Goal: Transaction & Acquisition: Purchase product/service

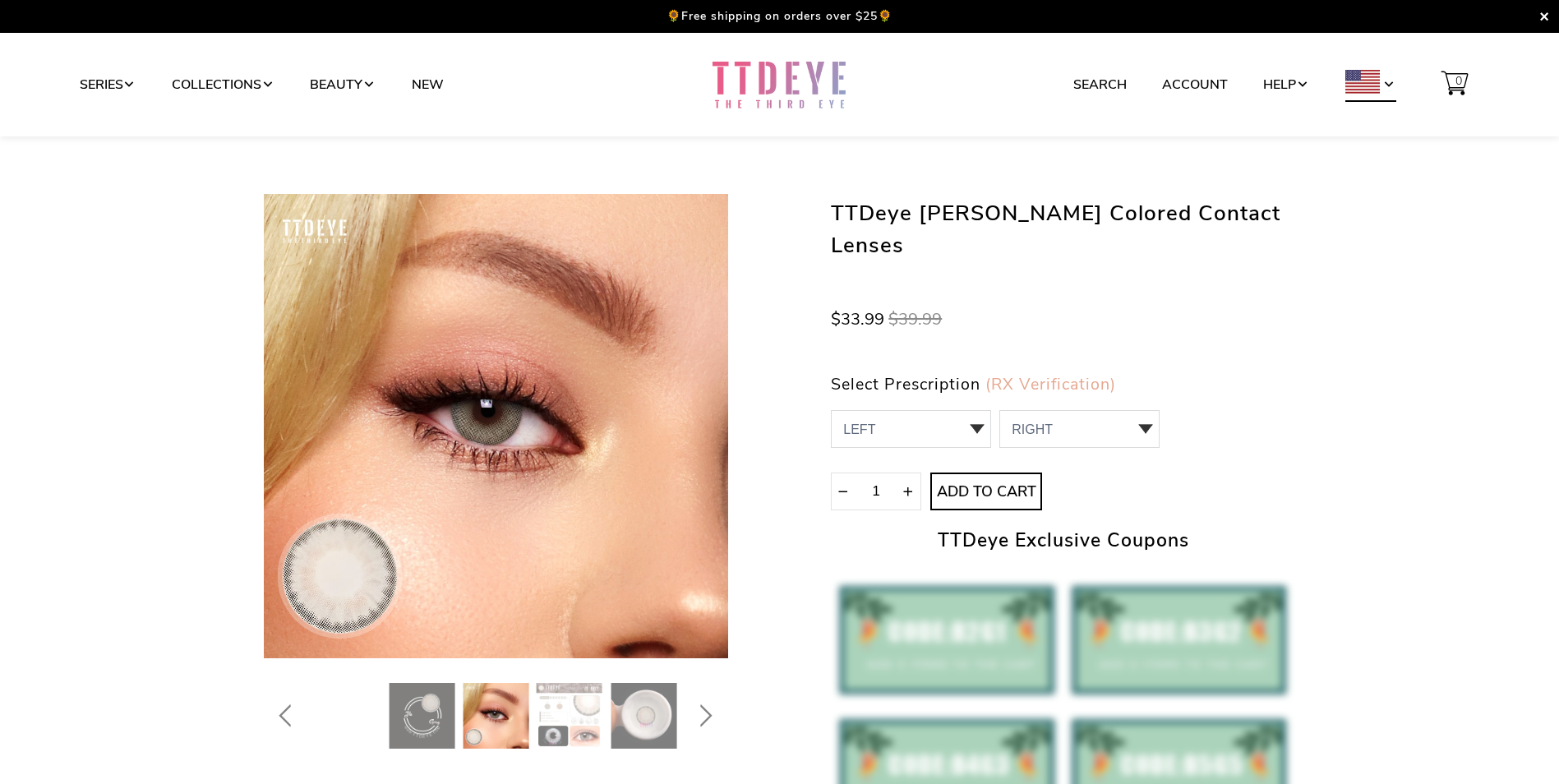
click at [1376, 79] on img at bounding box center [1362, 82] width 34 height 23
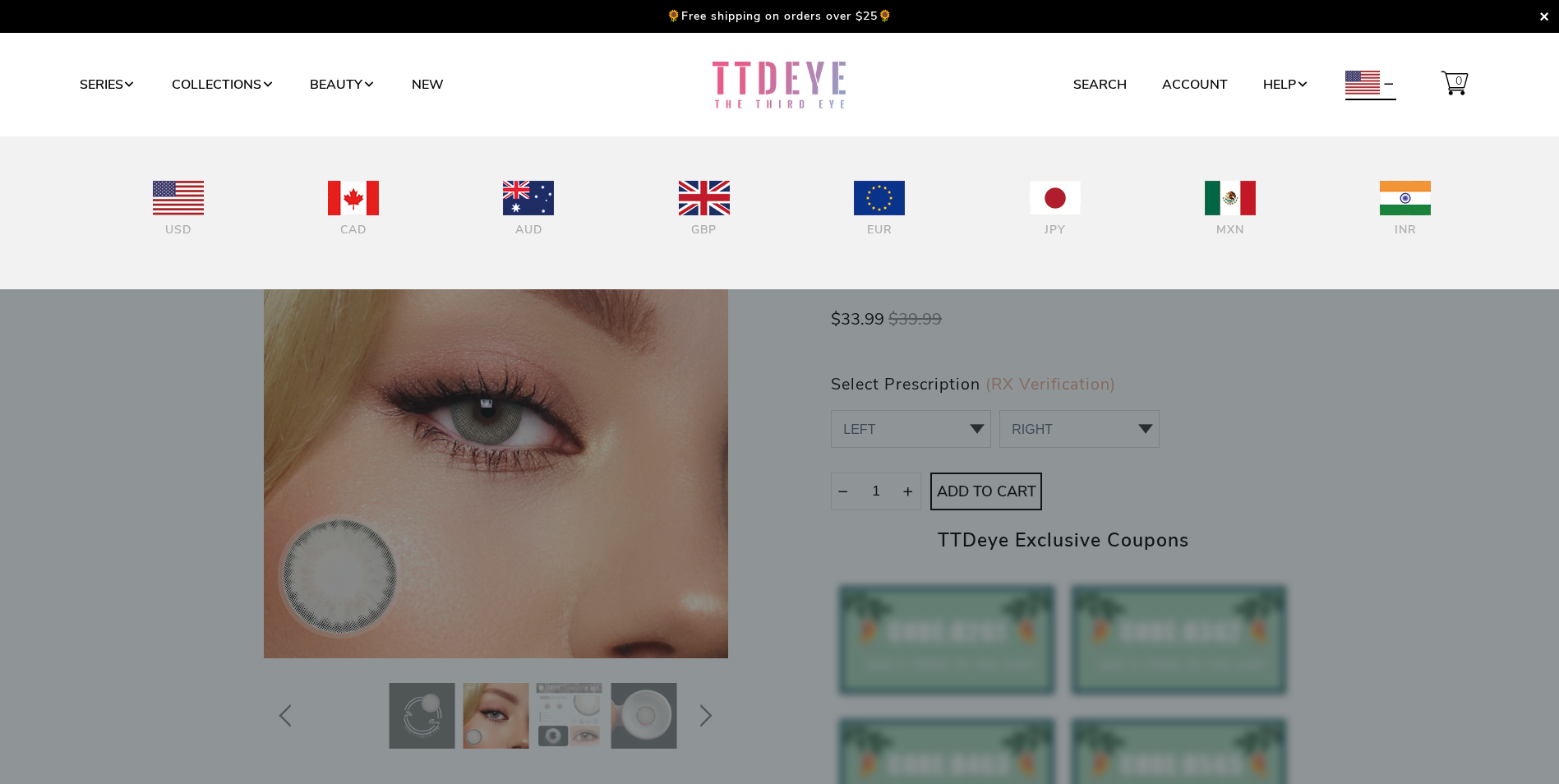
click at [1376, 79] on img at bounding box center [1362, 83] width 34 height 23
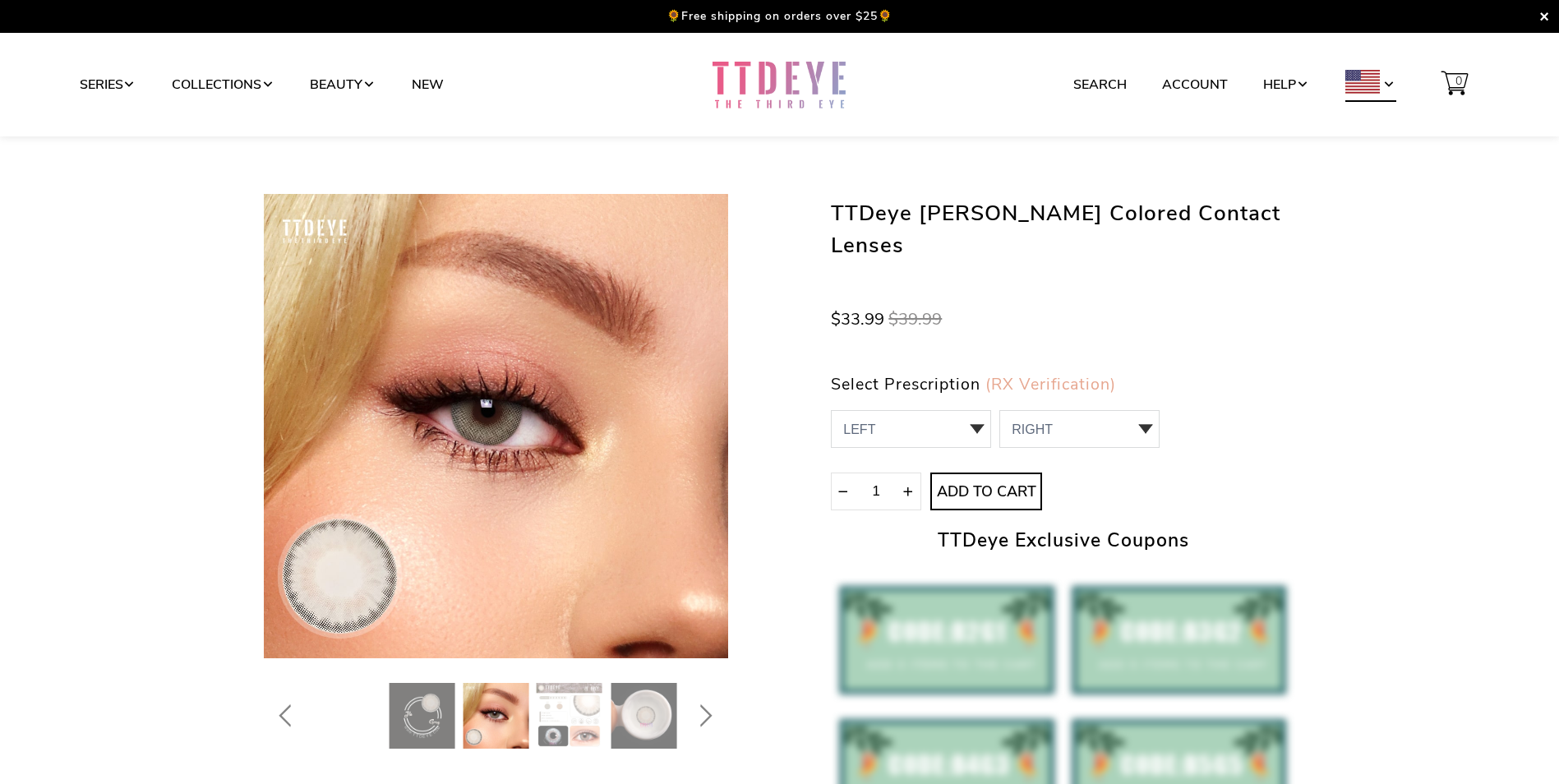
click at [1376, 79] on img at bounding box center [1362, 82] width 34 height 23
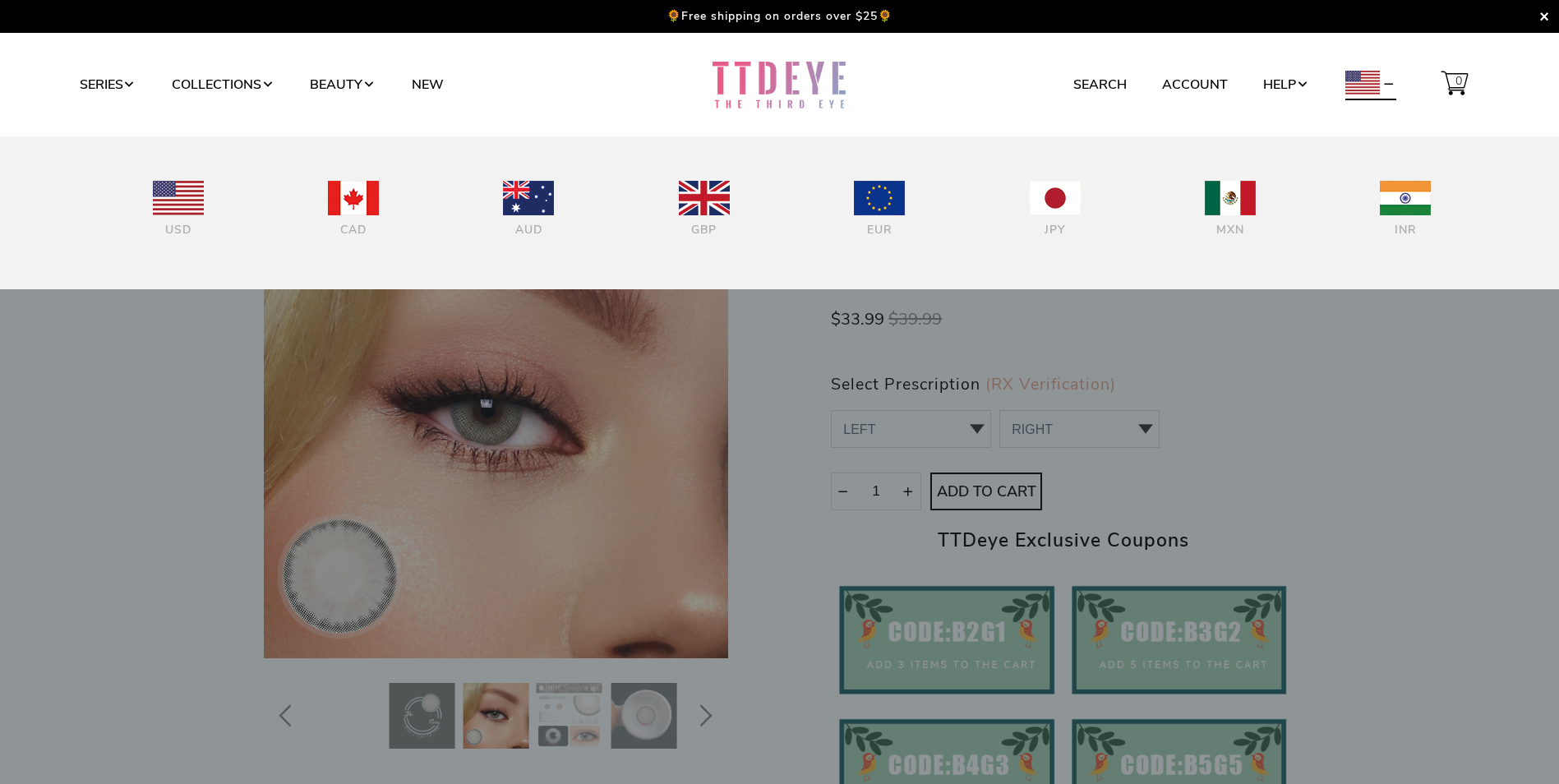
click at [1376, 79] on img at bounding box center [1362, 83] width 34 height 23
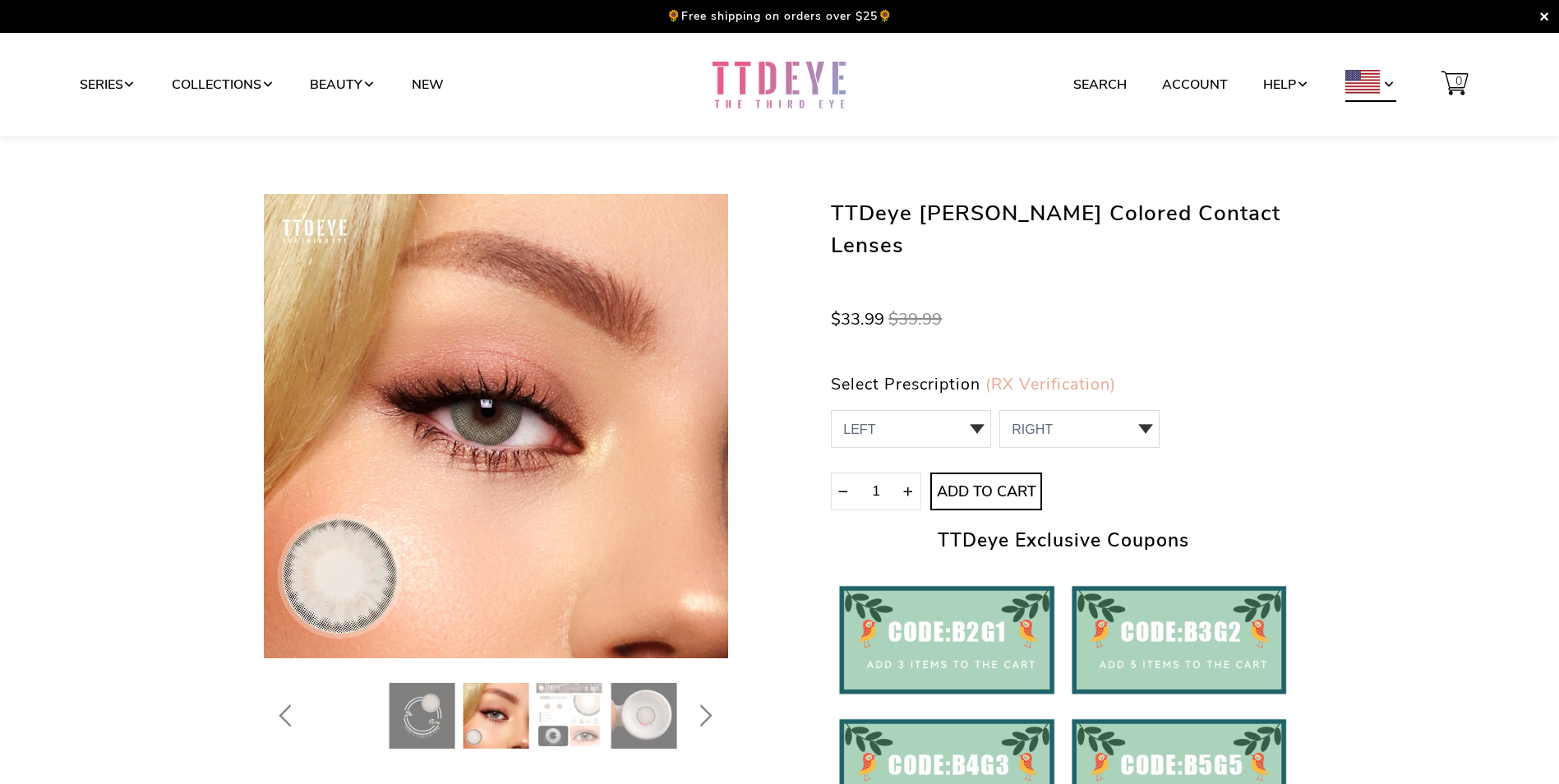
click at [1383, 83] on link at bounding box center [1371, 85] width 51 height 31
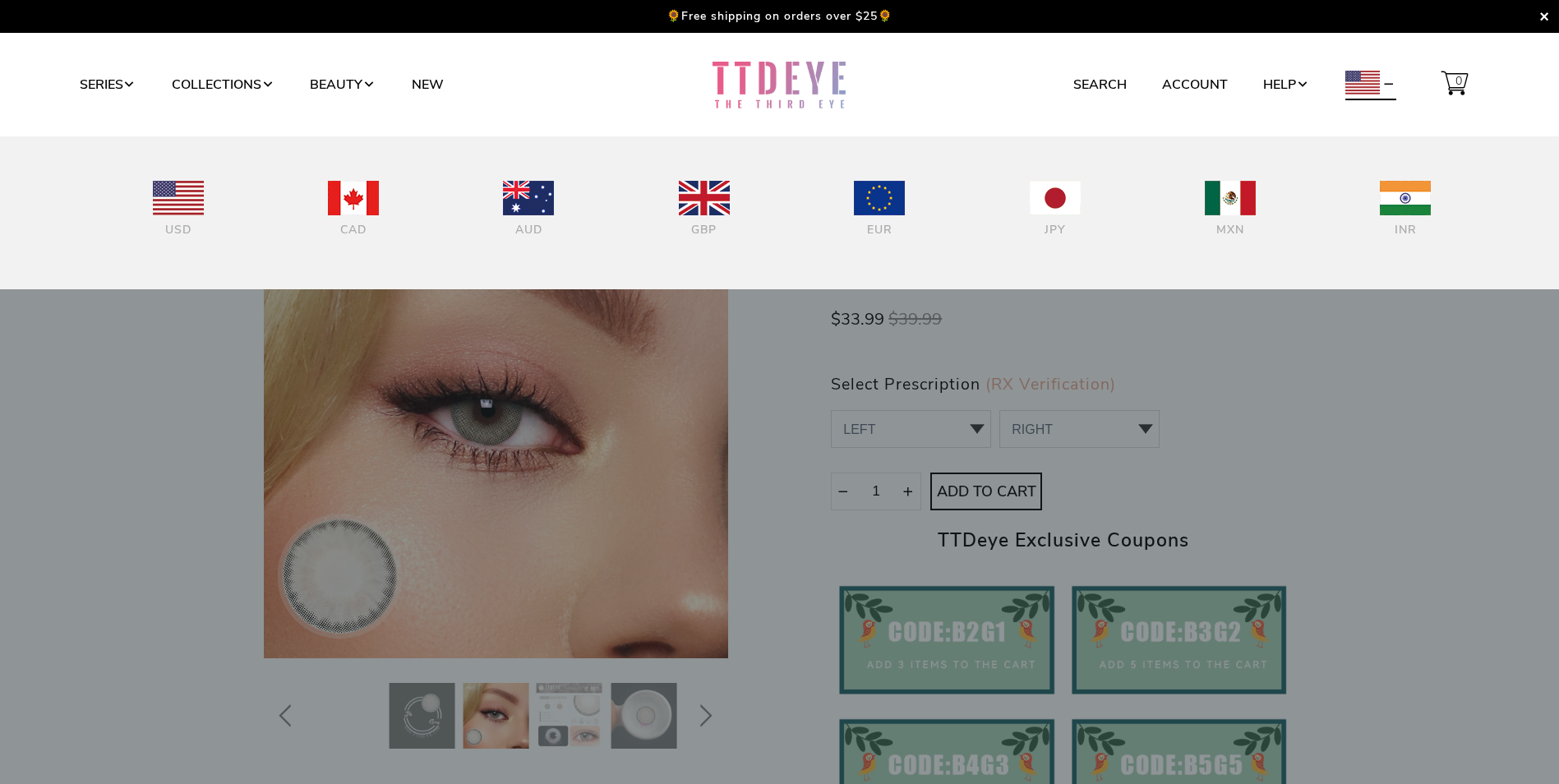
click at [1383, 83] on link at bounding box center [1371, 85] width 51 height 31
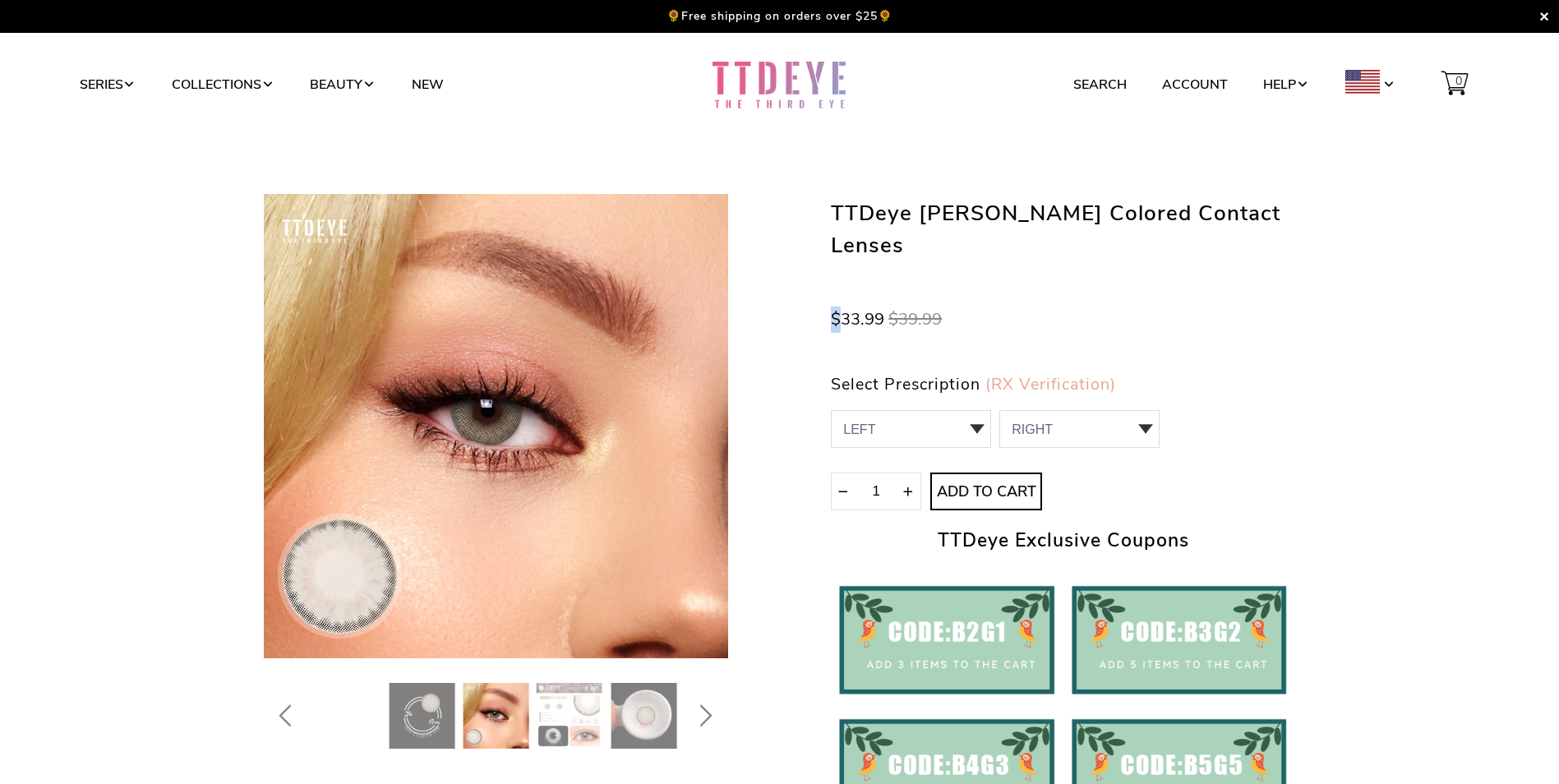
drag, startPoint x: 837, startPoint y: 287, endPoint x: 822, endPoint y: 287, distance: 15.0
click at [822, 287] on div "TTDeye [PERSON_NAME] Colored Contact Lenses $33.99 $39.99 Select Prescription (…" at bounding box center [780, 549] width 1032 height 712
drag, startPoint x: 822, startPoint y: 287, endPoint x: 1414, endPoint y: 461, distance: 617.0
click at [828, 388] on div "TTDeye [PERSON_NAME] Colored Contact Lenses $33.99 $39.99 Select Prescription (…" at bounding box center [780, 549] width 1032 height 712
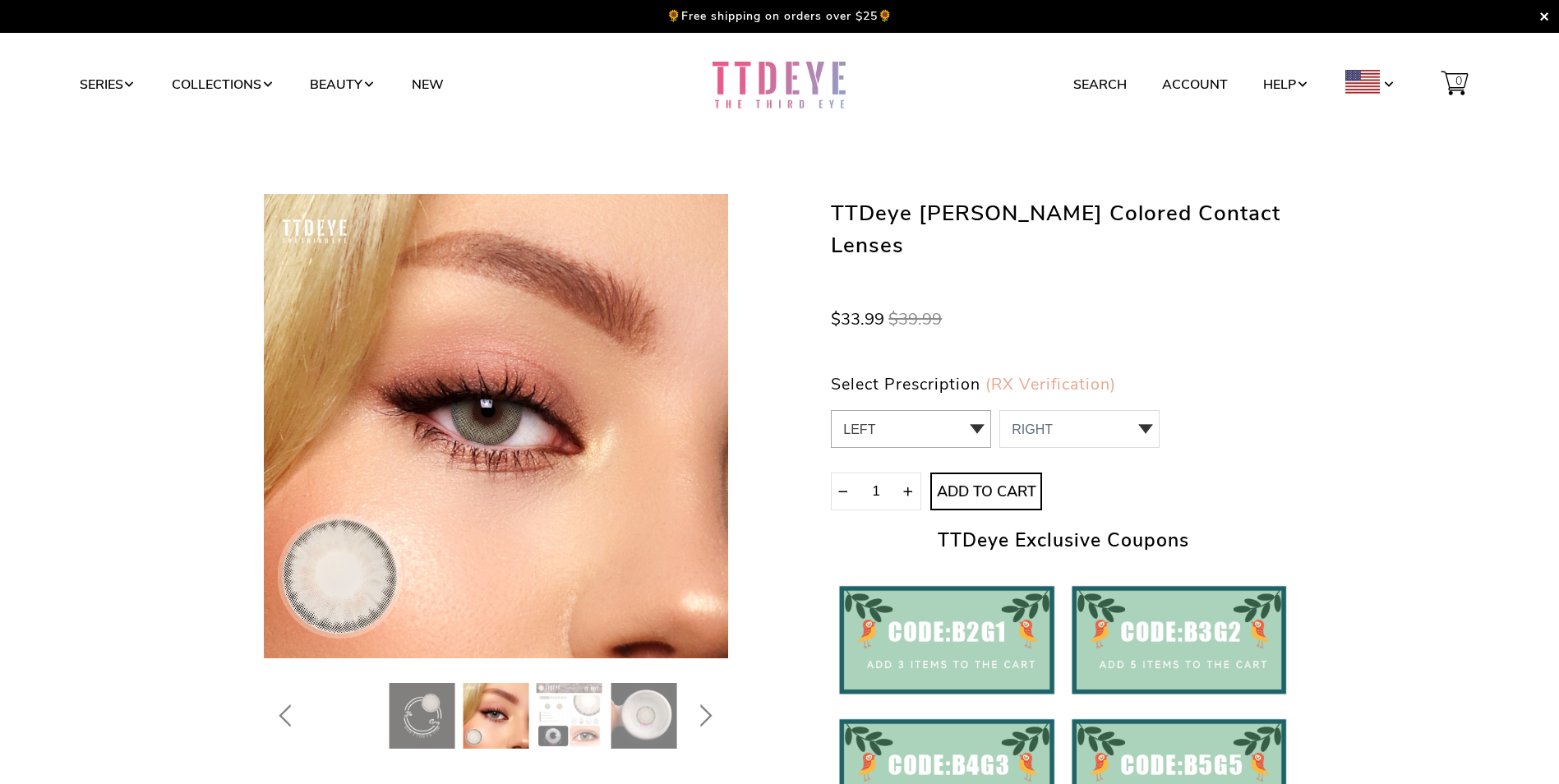
drag, startPoint x: 880, startPoint y: 404, endPoint x: 908, endPoint y: 401, distance: 28.2
click at [880, 410] on select "LEFT 0.00 / Plano,-1.00,-1.25,-1.50,-1.75,-2.00,-2.25,-2.50,-2.75,-3.00,-3.25,-…" at bounding box center [911, 429] width 160 height 38
select select "-3.75"
click at [831, 410] on select "LEFT 0.00 / Plano,-1.00,-1.25,-1.50,-1.75,-2.00,-2.25,-2.50,-2.75,-3.00,-3.25,-…" at bounding box center [911, 429] width 160 height 38
click at [1069, 410] on select "RIGHT 0 0.00 / Plano 1 -1.00 2 -1.25 3 -1.50 4 -1.75 5 -2.00 6 -2.25 7 -2.50 8 …" at bounding box center [1080, 429] width 160 height 38
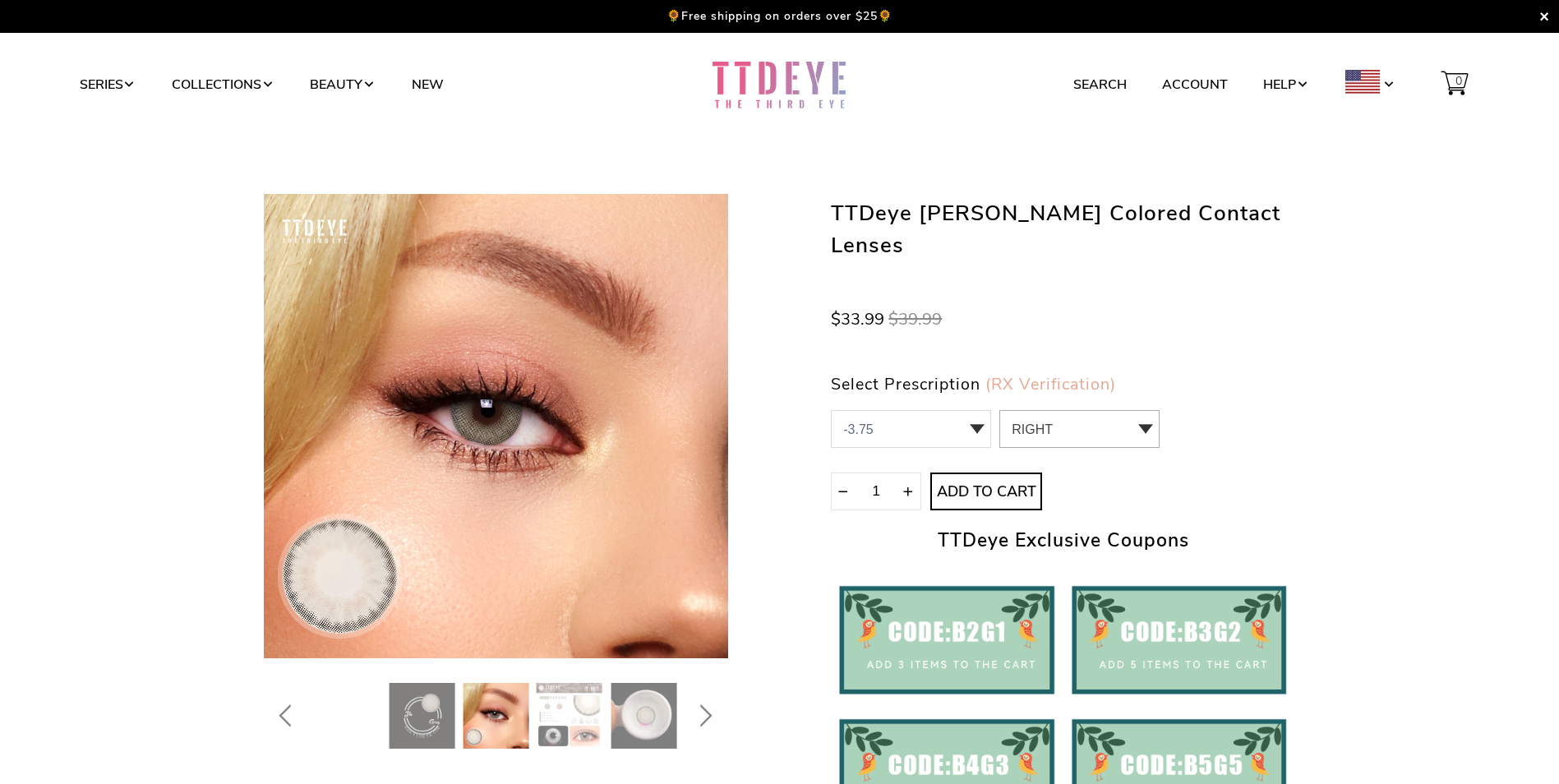
select select "-3.25"
click at [1000, 410] on select "RIGHT 0 0.00 / Plano 1 -1.00 2 -1.25 3 -1.50 4 -1.75 5 -2.00 6 -2.25 7 -2.50 8 …" at bounding box center [1080, 429] width 160 height 38
click at [983, 478] on icon "submit" at bounding box center [986, 491] width 26 height 26
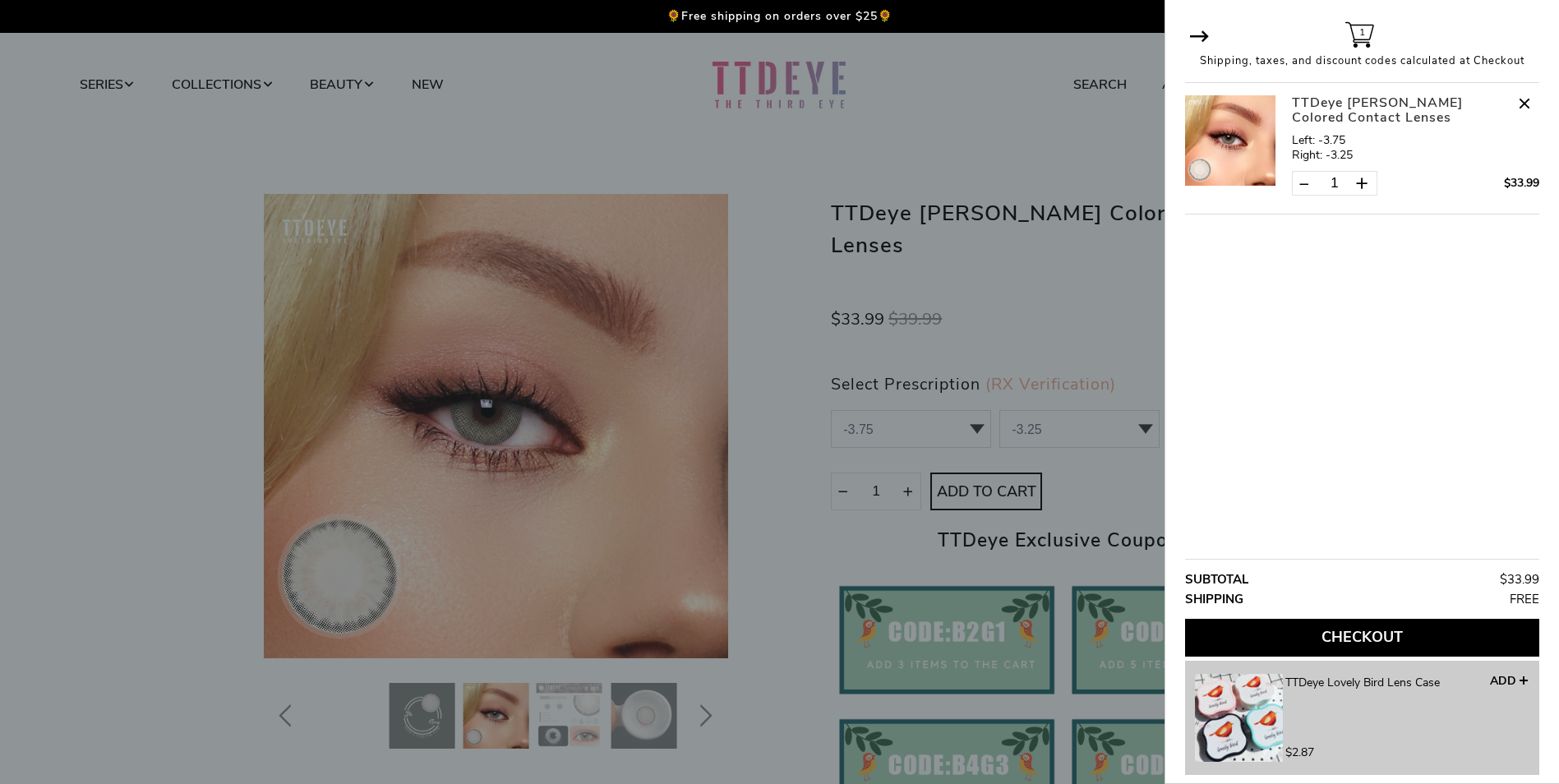
click at [973, 103] on div at bounding box center [780, 392] width 1559 height 784
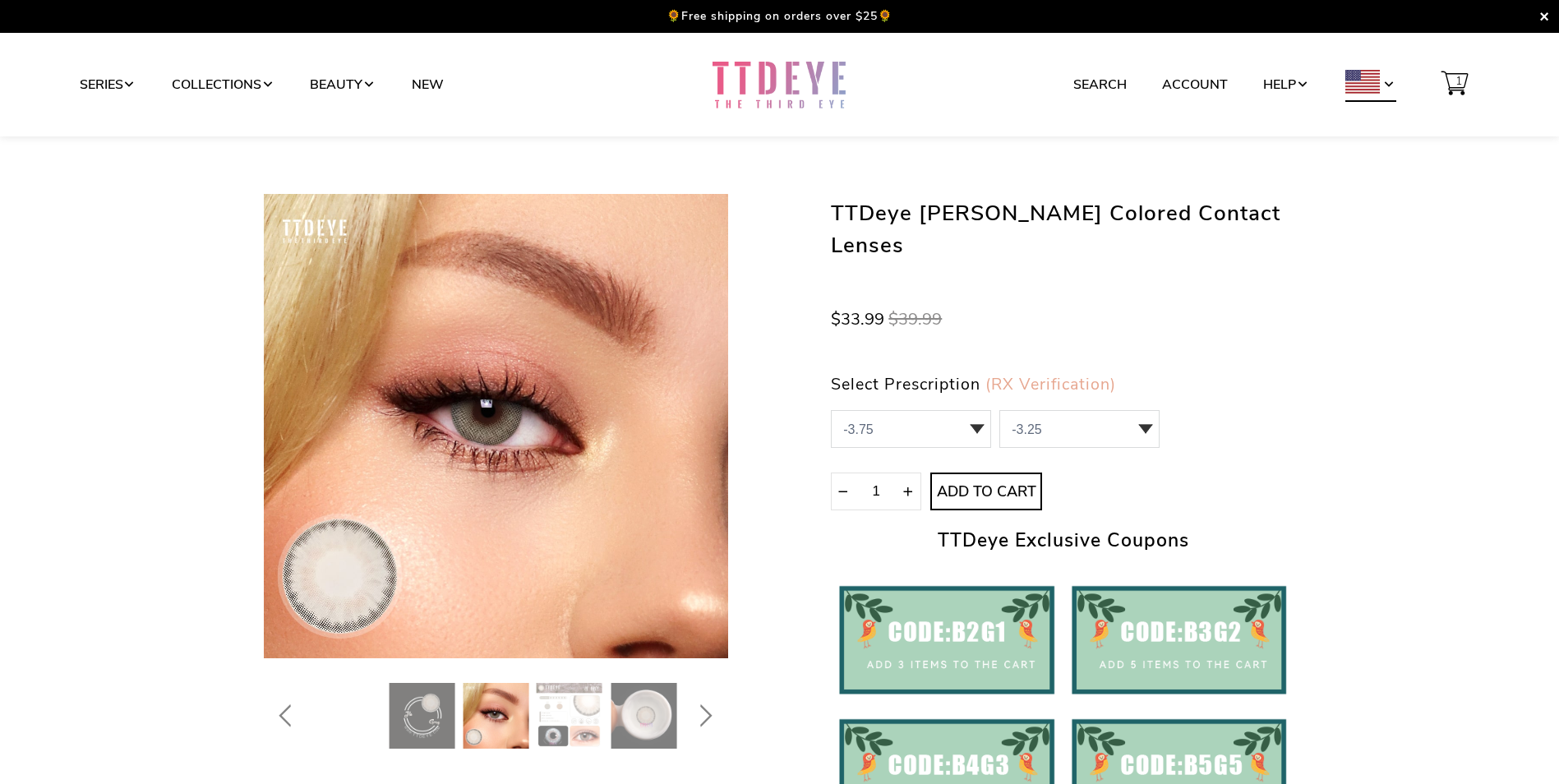
click at [1358, 100] on link at bounding box center [1371, 85] width 51 height 31
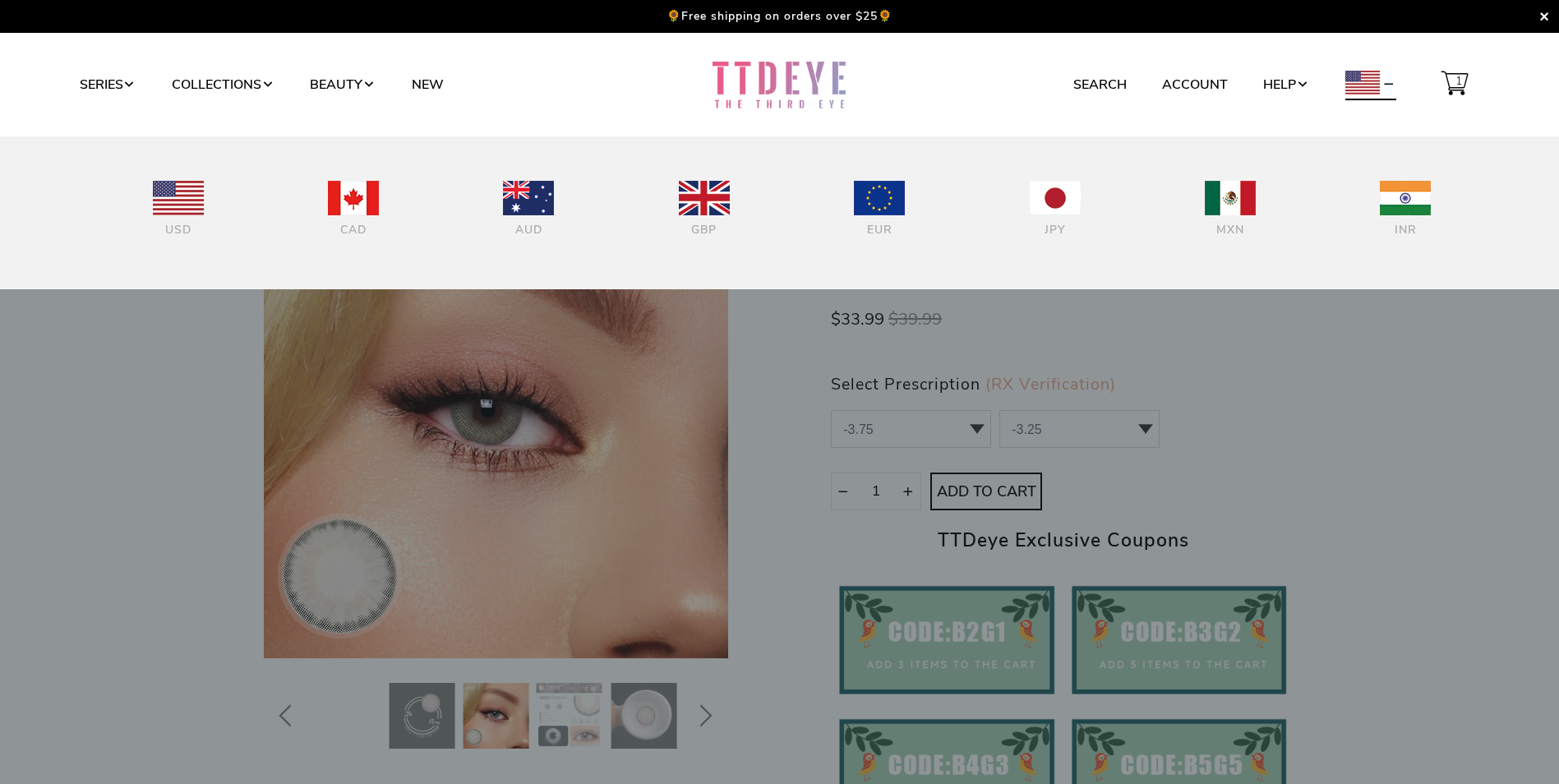
drag, startPoint x: 1386, startPoint y: 321, endPoint x: 1464, endPoint y: 166, distance: 173.5
click at [1389, 302] on div at bounding box center [780, 392] width 1559 height 784
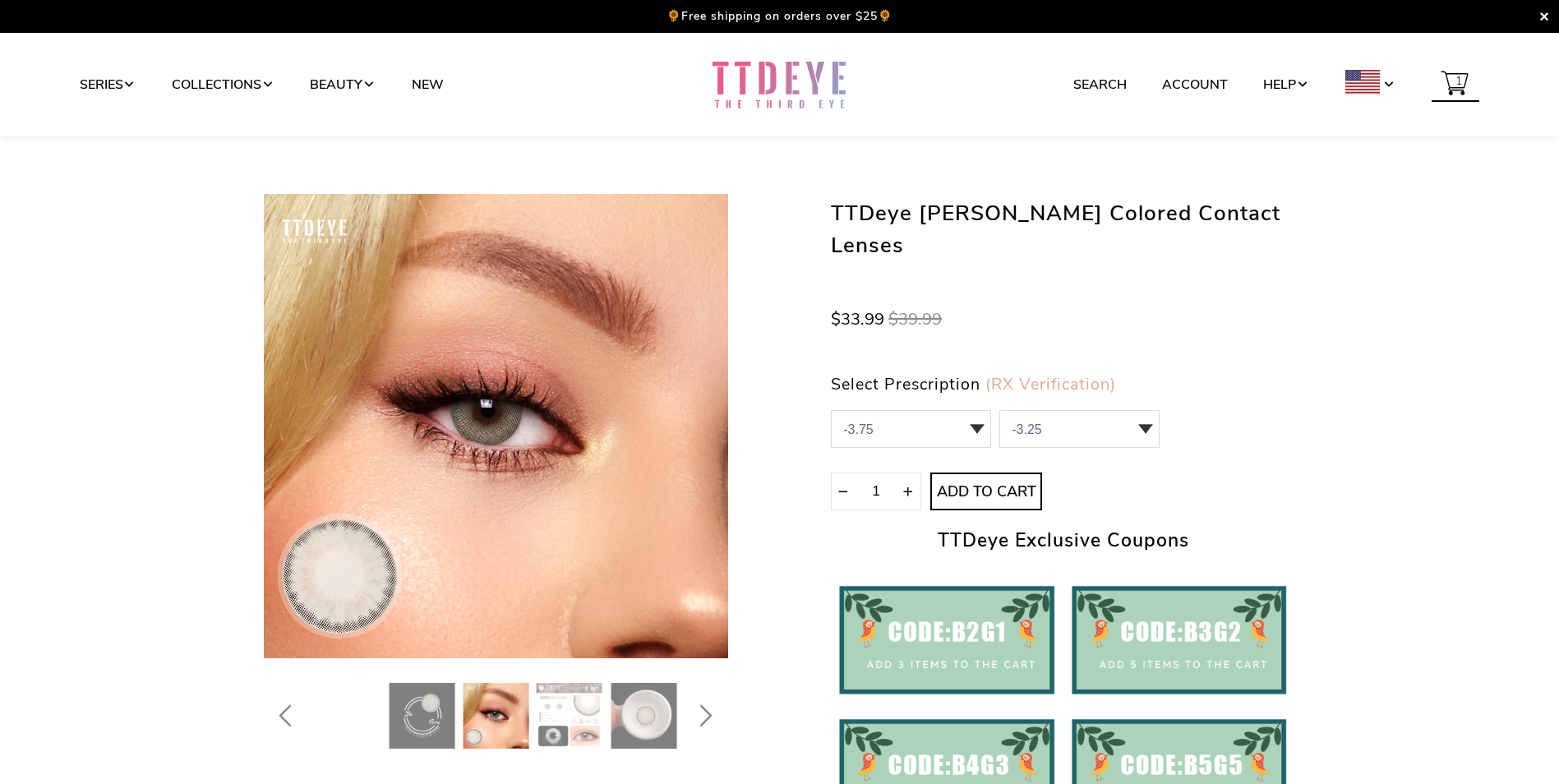
click at [1457, 78] on span "1" at bounding box center [1459, 81] width 15 height 31
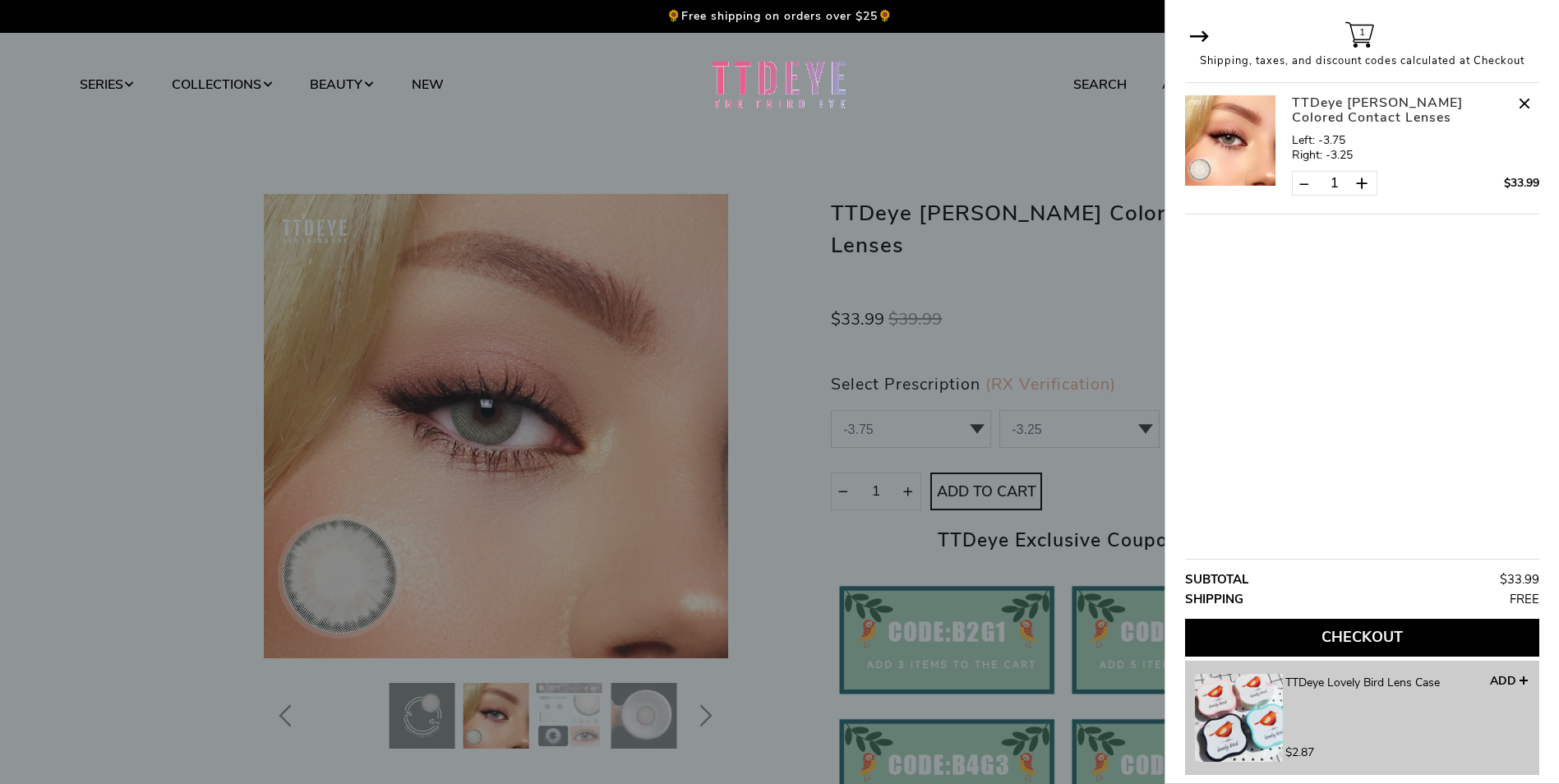
click at [1376, 632] on button "Checkout" at bounding box center [1362, 637] width 355 height 38
